Goal: Task Accomplishment & Management: Use online tool/utility

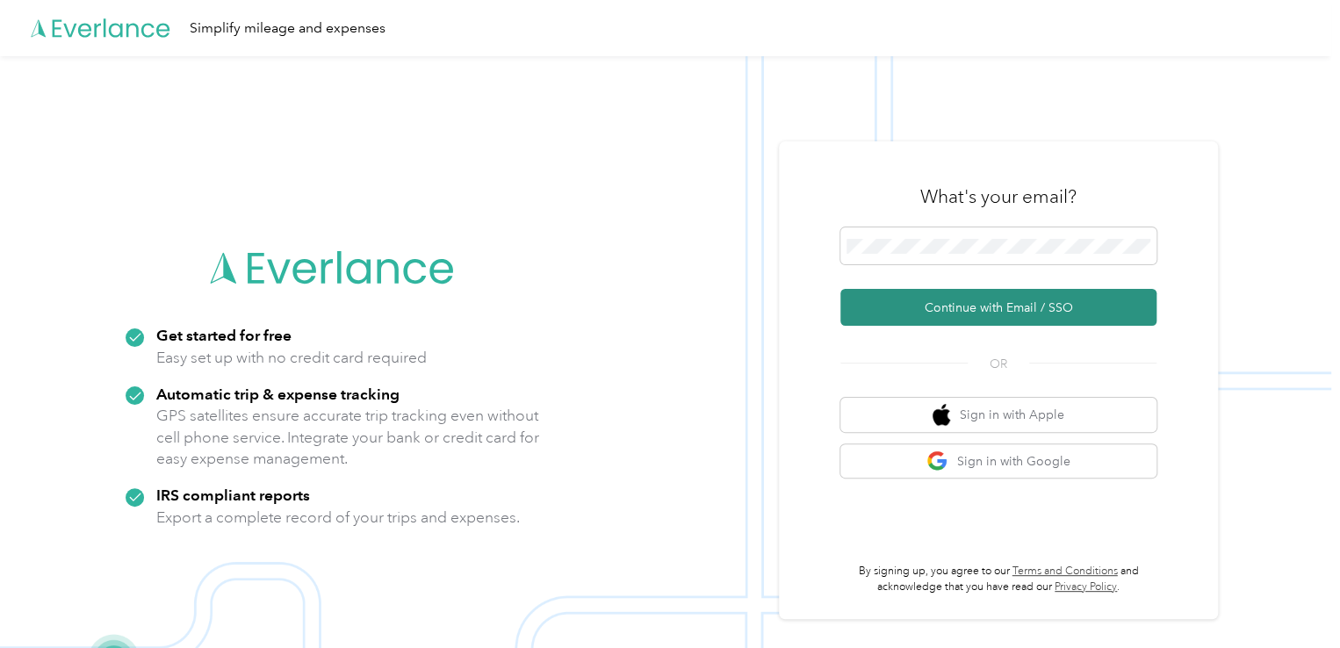
click at [972, 302] on button "Continue with Email / SSO" at bounding box center [999, 307] width 316 height 37
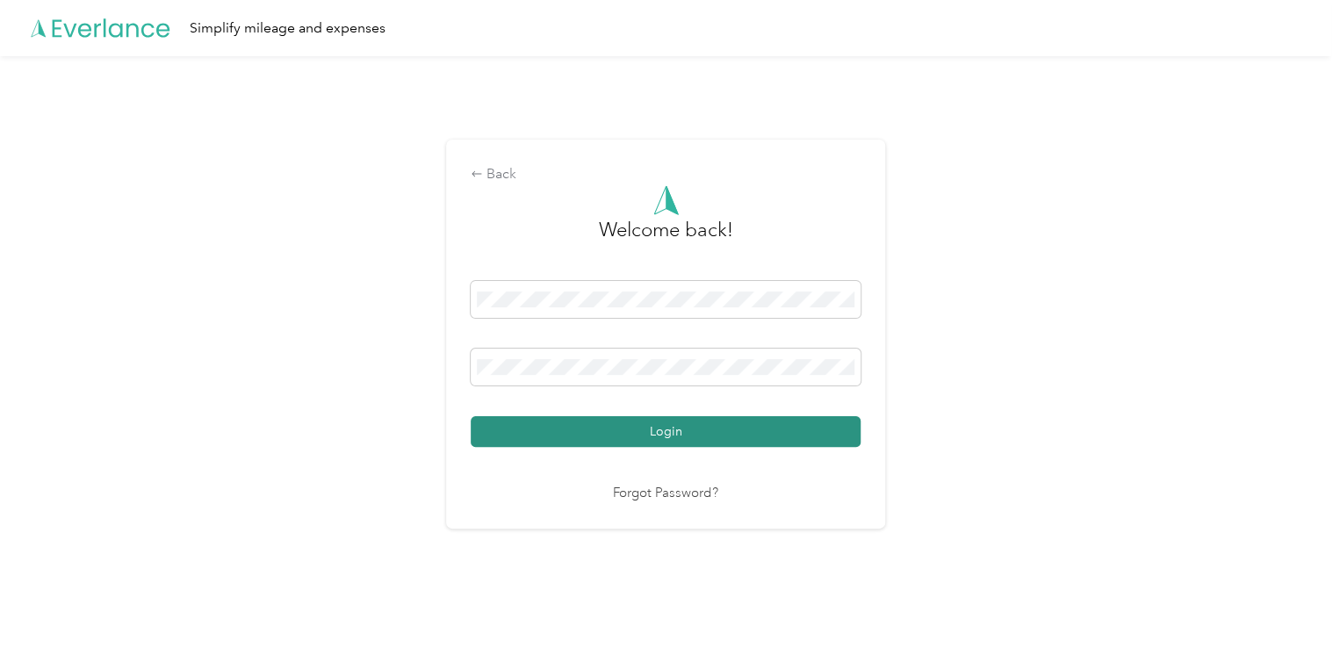
click at [471, 416] on button "Login" at bounding box center [666, 431] width 390 height 31
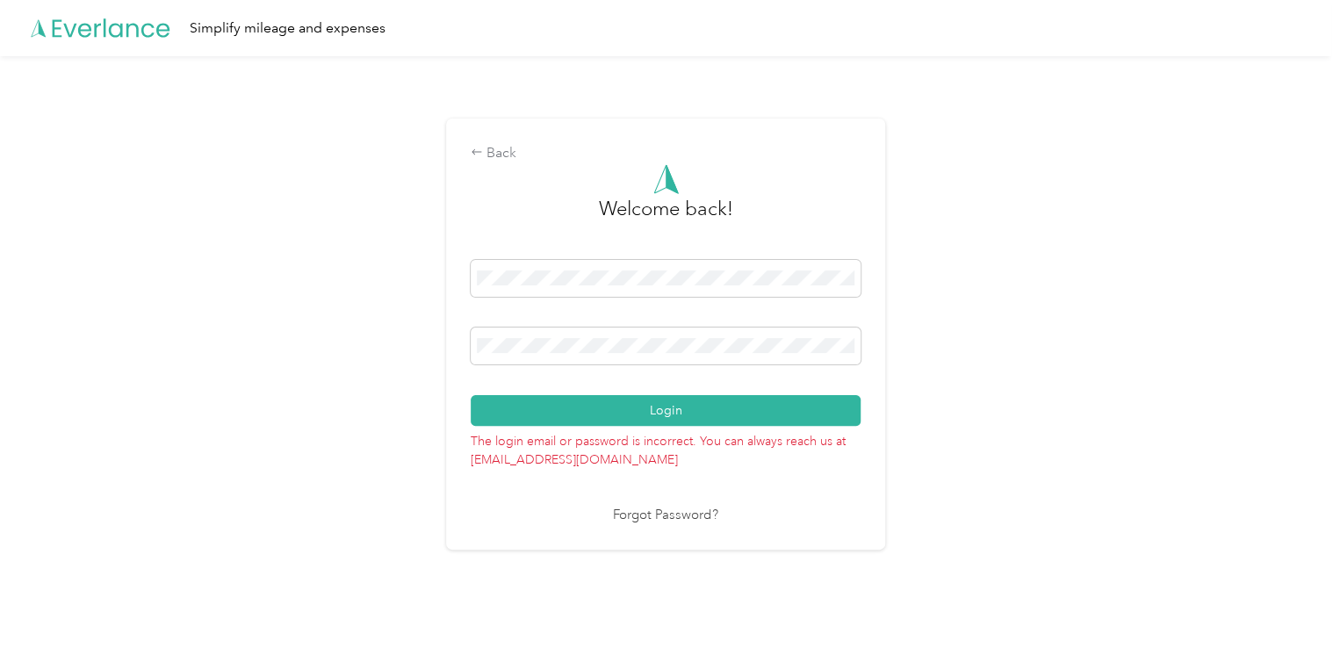
click at [206, 394] on div "Back Welcome back! Login The login email or password is incorrect. You can alwa…" at bounding box center [666, 341] width 1332 height 570
click at [471, 395] on button "Login" at bounding box center [666, 410] width 390 height 31
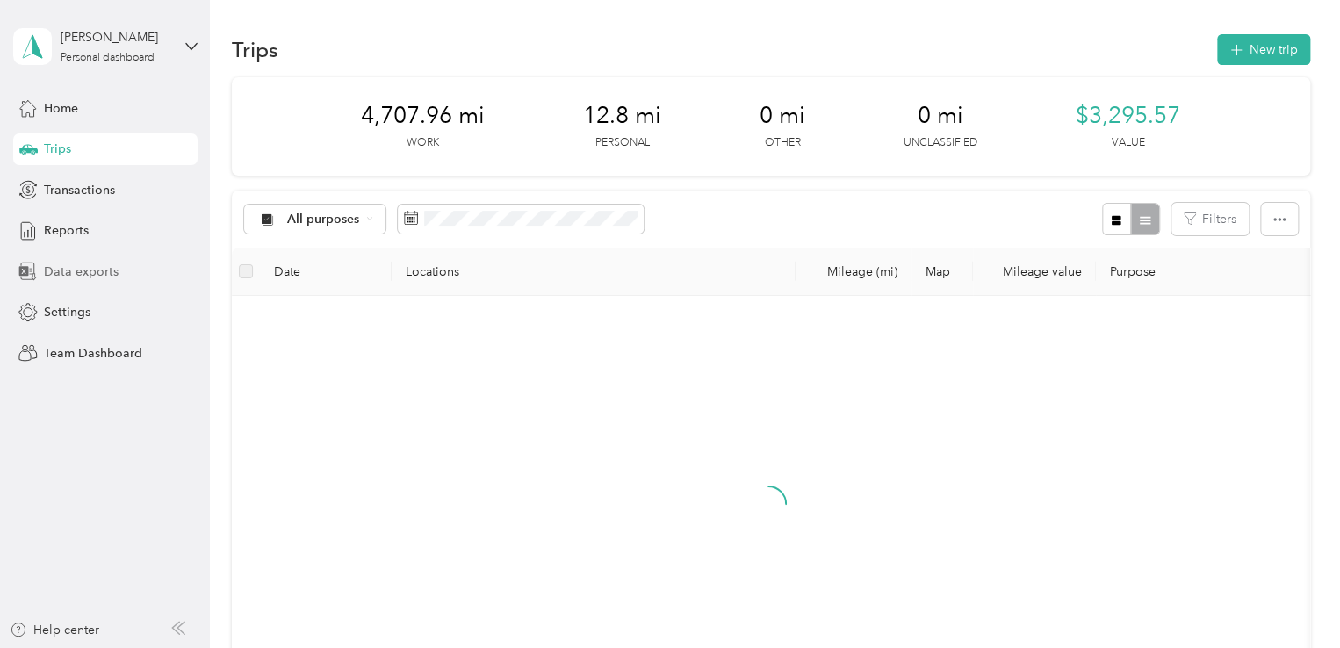
click at [60, 278] on span "Data exports" at bounding box center [81, 272] width 75 height 18
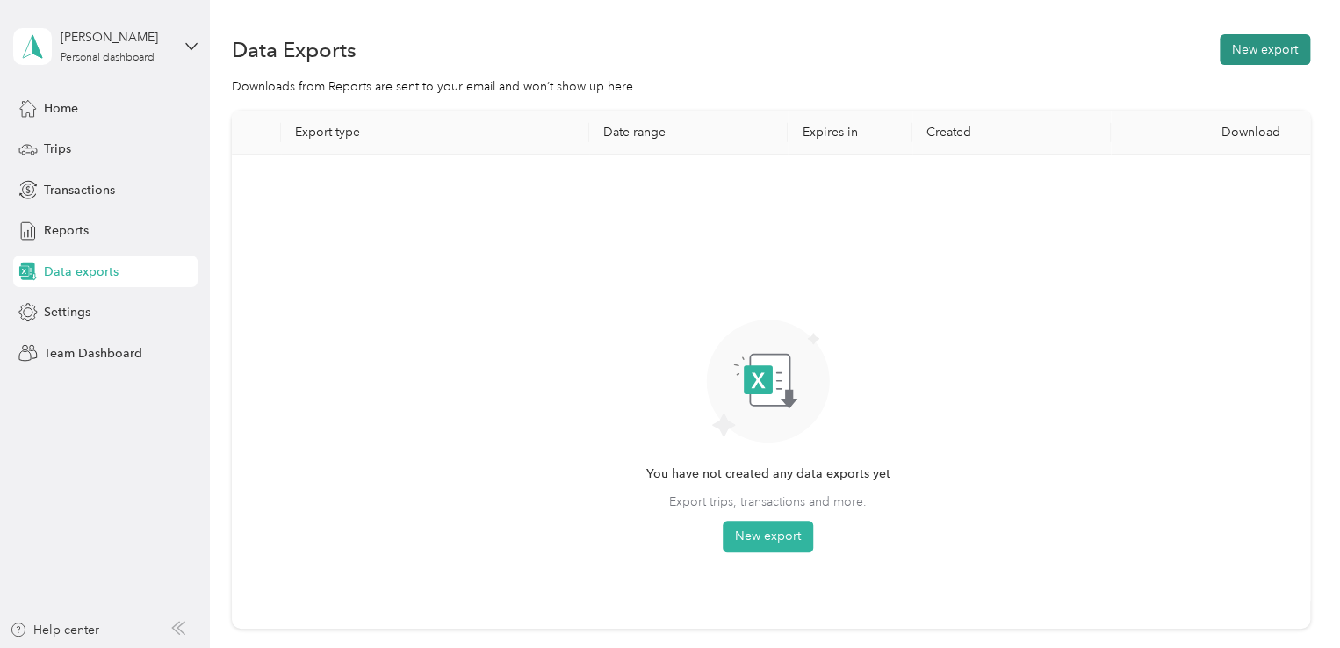
click at [1261, 43] on button "New export" at bounding box center [1265, 49] width 90 height 31
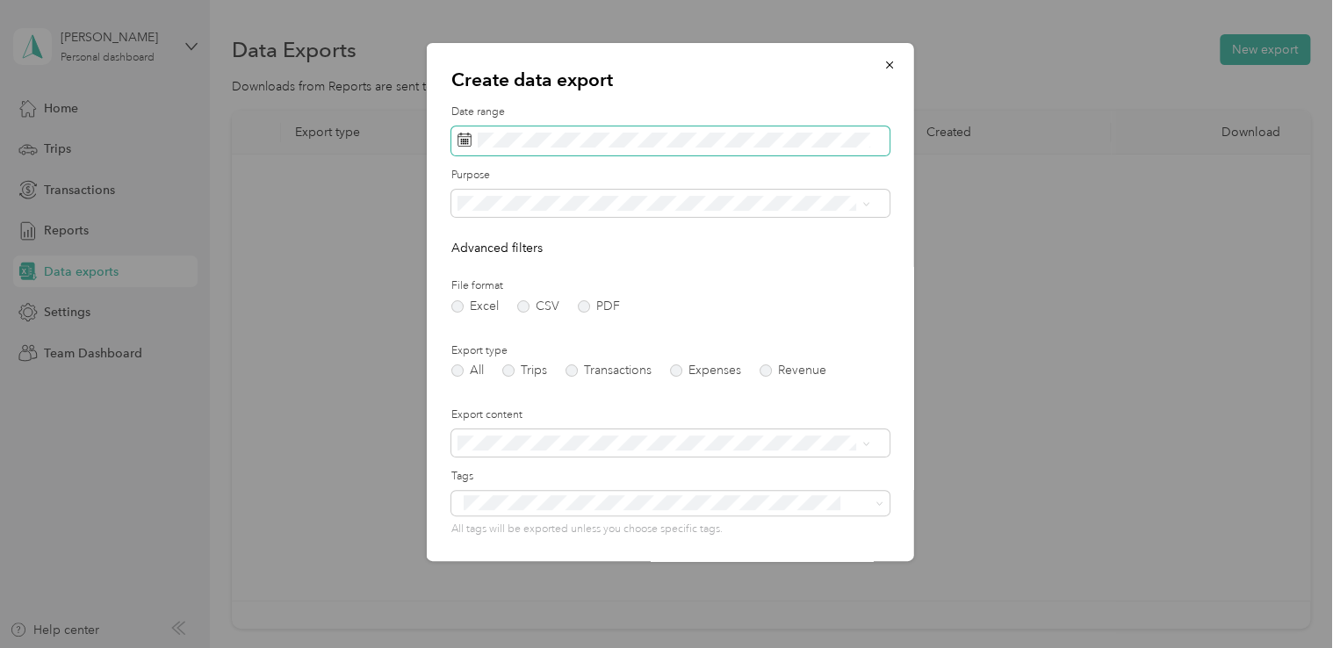
click at [638, 148] on span at bounding box center [670, 141] width 438 height 30
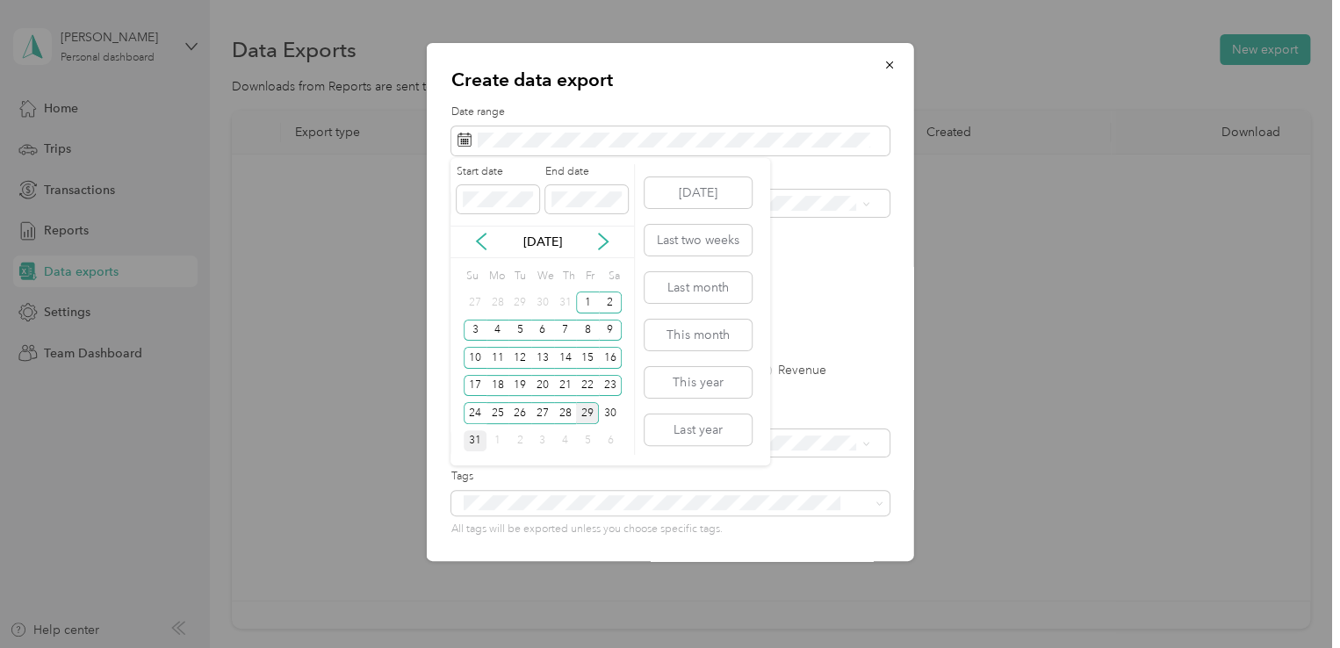
click at [469, 440] on div "31" at bounding box center [475, 441] width 23 height 22
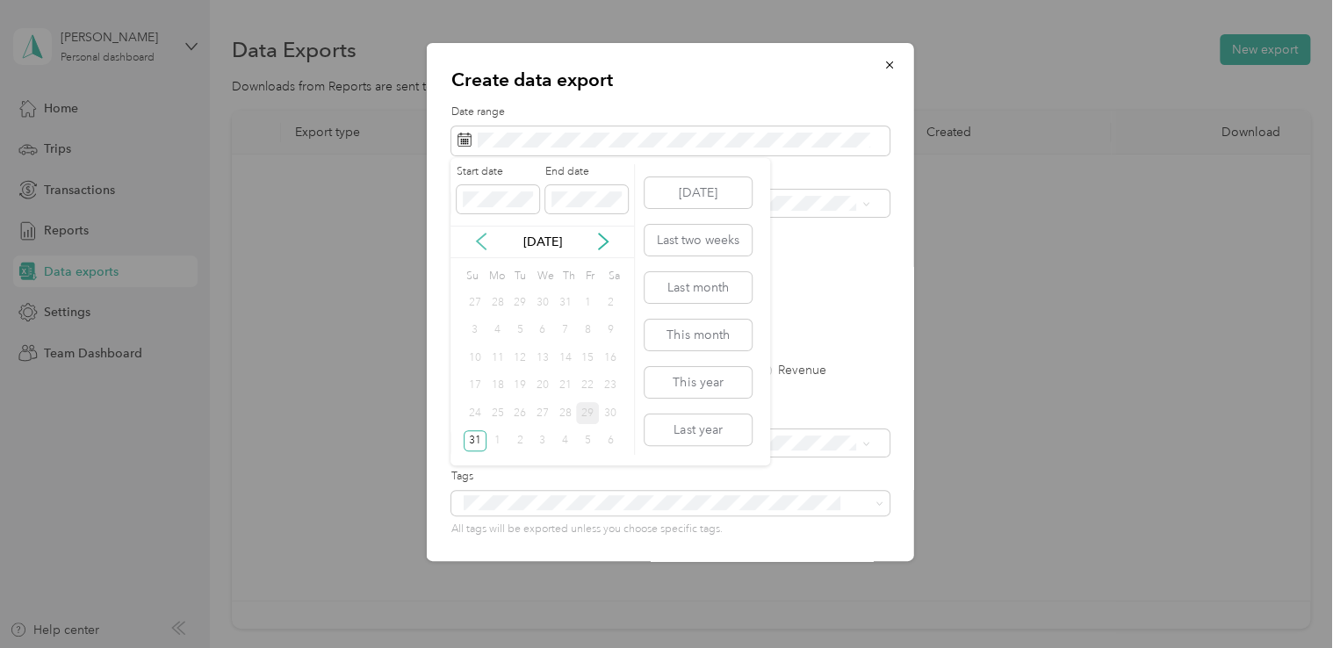
drag, startPoint x: 492, startPoint y: 245, endPoint x: 473, endPoint y: 249, distance: 19.6
click at [481, 246] on div "[DATE]" at bounding box center [543, 242] width 184 height 18
click at [473, 249] on icon at bounding box center [482, 242] width 18 height 18
click at [590, 243] on div "[DATE]" at bounding box center [543, 242] width 184 height 18
click at [605, 247] on icon at bounding box center [604, 242] width 18 height 18
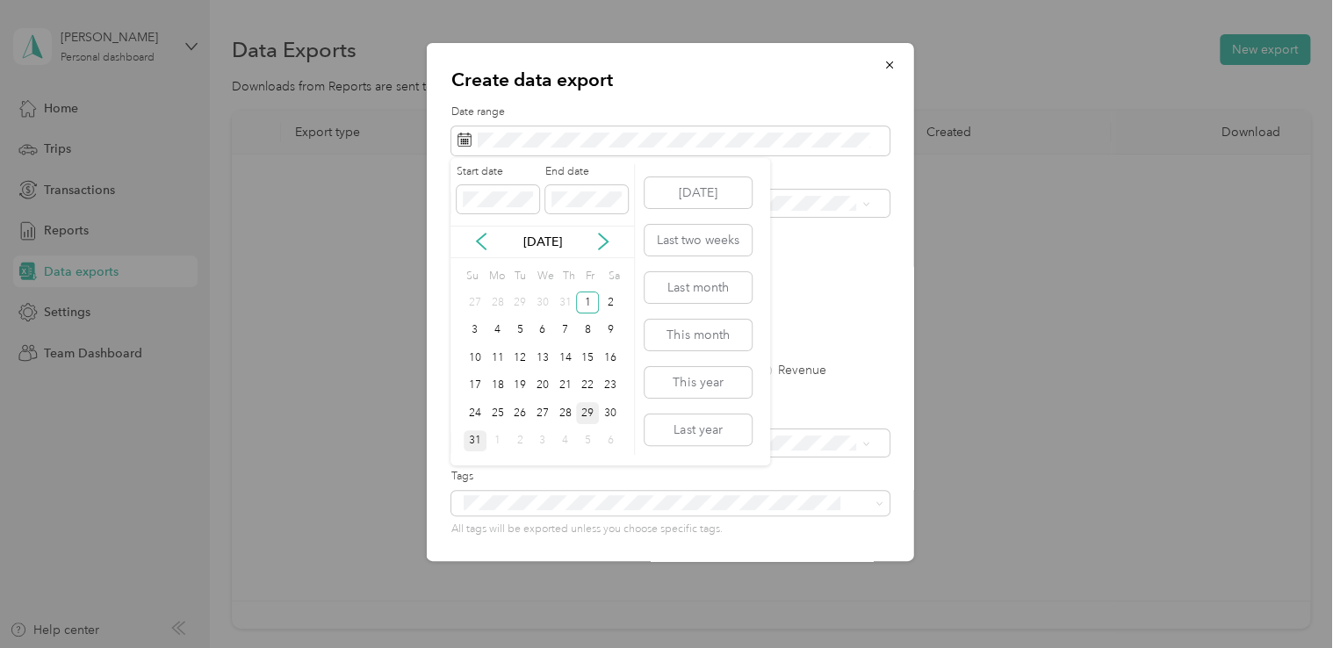
click at [476, 440] on div "31" at bounding box center [475, 441] width 23 height 22
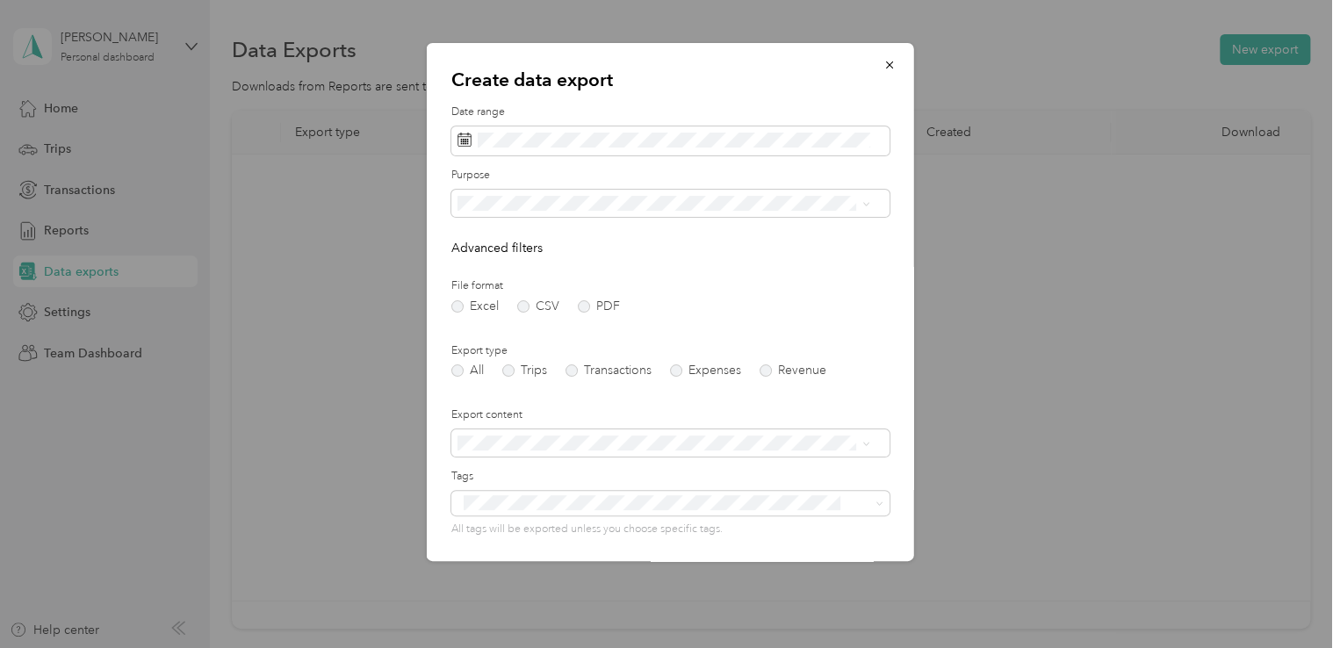
click at [511, 331] on li "CarePatrol of [GEOGRAPHIC_DATA][US_STATE]" at bounding box center [663, 325] width 425 height 31
click at [579, 308] on label "PDF" at bounding box center [599, 306] width 42 height 12
click at [679, 370] on label "Expenses" at bounding box center [705, 371] width 71 height 12
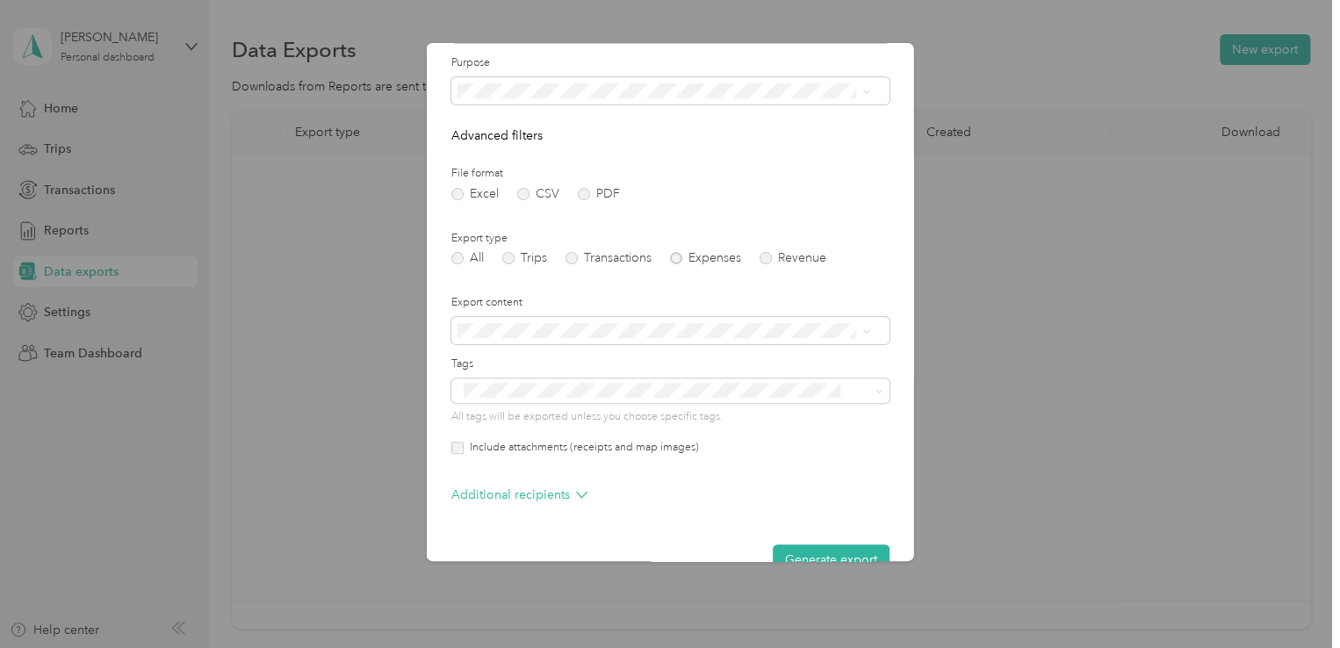
scroll to position [151, 0]
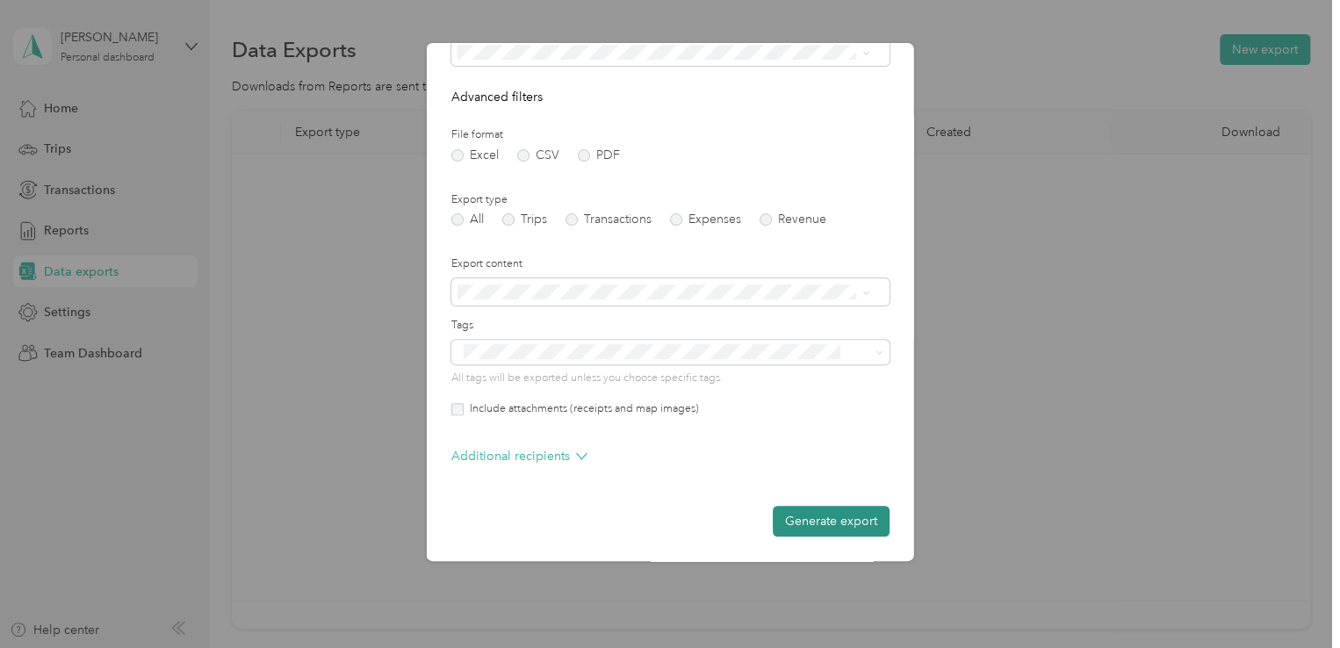
click at [840, 526] on button "Generate export" at bounding box center [831, 521] width 117 height 31
